Goal: Task Accomplishment & Management: Use online tool/utility

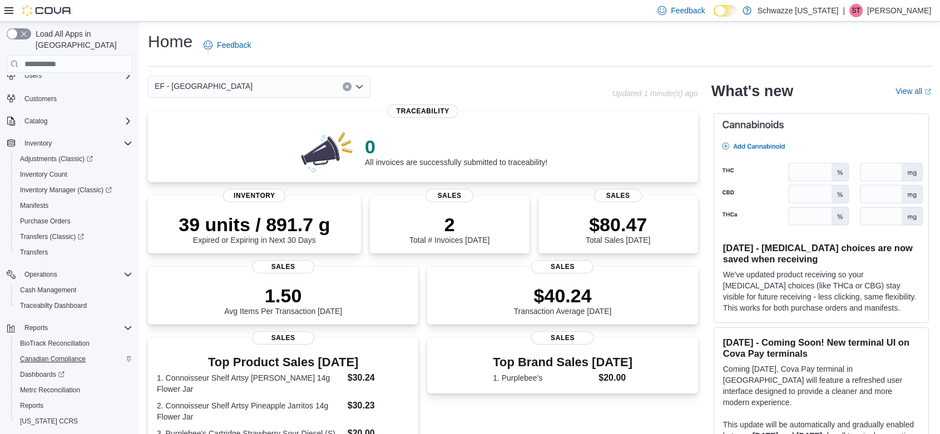
scroll to position [53, 0]
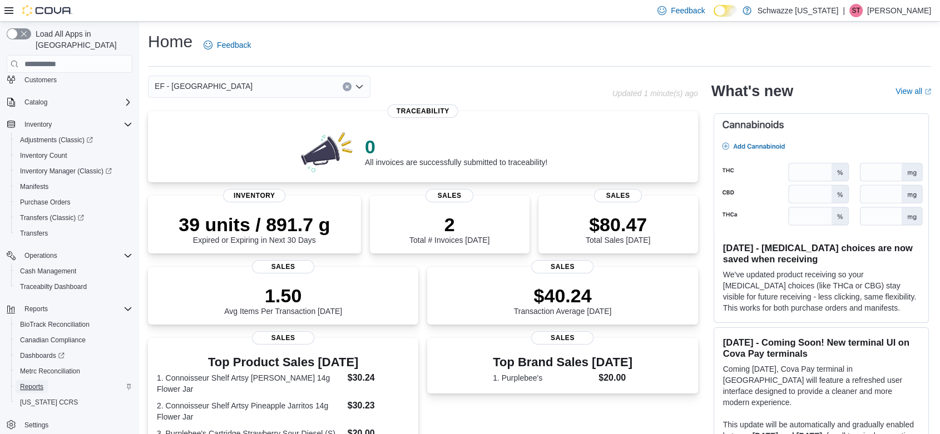
click at [38, 383] on span "Reports" at bounding box center [31, 387] width 23 height 9
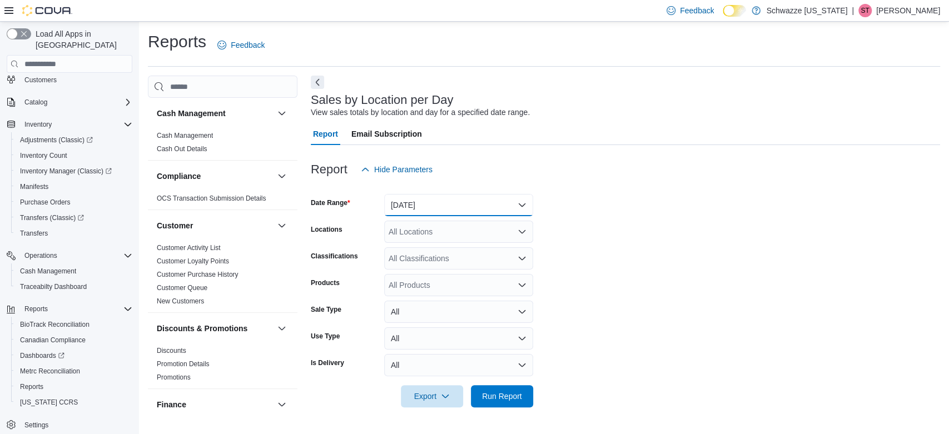
click at [409, 207] on button "[DATE]" at bounding box center [458, 205] width 149 height 22
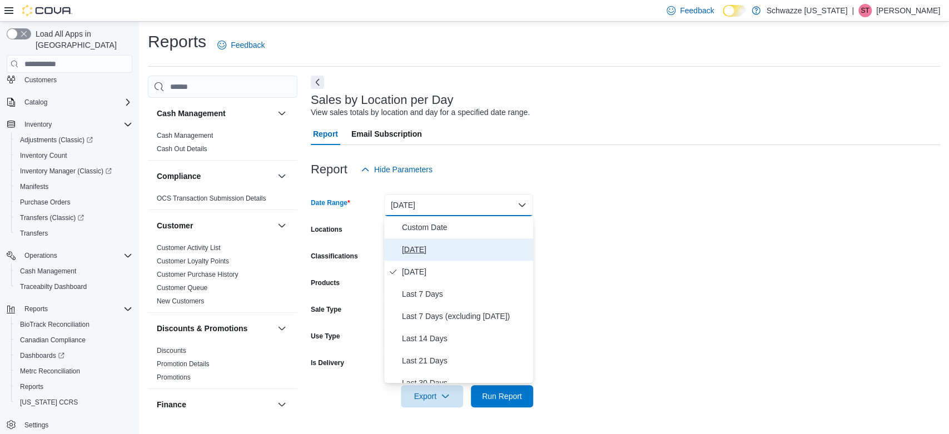
click at [411, 247] on span "[DATE]" at bounding box center [465, 249] width 127 height 13
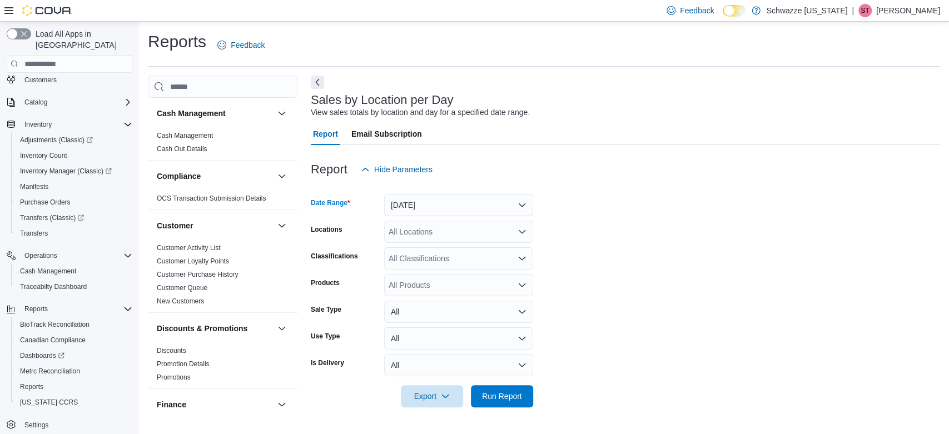
click at [423, 235] on div "All Locations" at bounding box center [458, 232] width 149 height 22
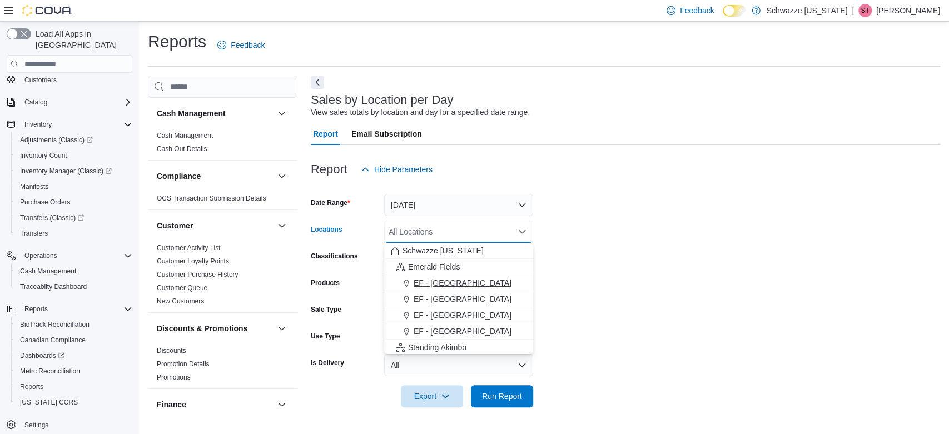
click at [445, 284] on span "EF - [GEOGRAPHIC_DATA]" at bounding box center [463, 283] width 98 height 11
click at [507, 394] on span "Run Report" at bounding box center [502, 395] width 40 height 11
